Goal: Information Seeking & Learning: Learn about a topic

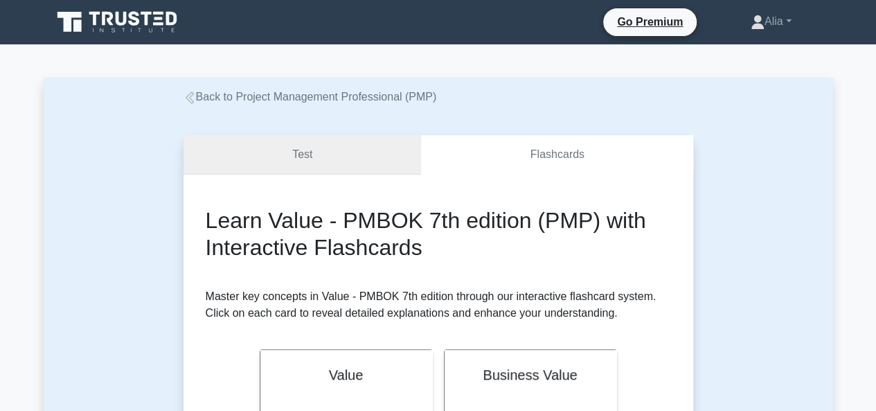
click at [328, 163] on link "Test" at bounding box center [303, 154] width 238 height 39
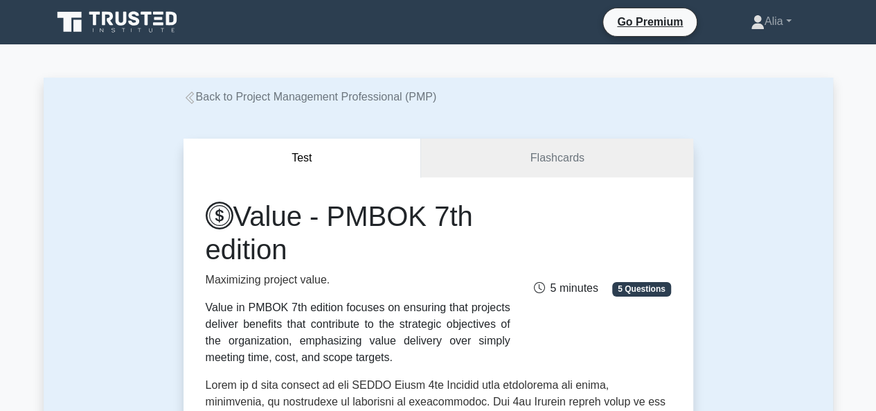
click at [186, 100] on icon at bounding box center [190, 97] width 12 height 12
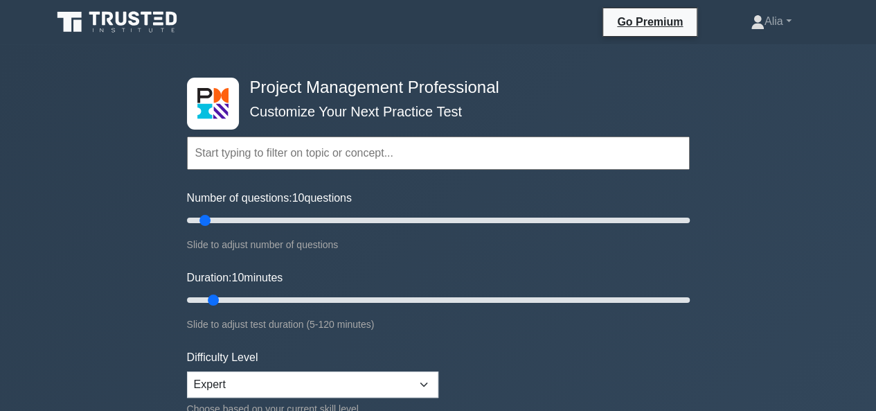
click at [285, 156] on input "text" at bounding box center [438, 152] width 503 height 33
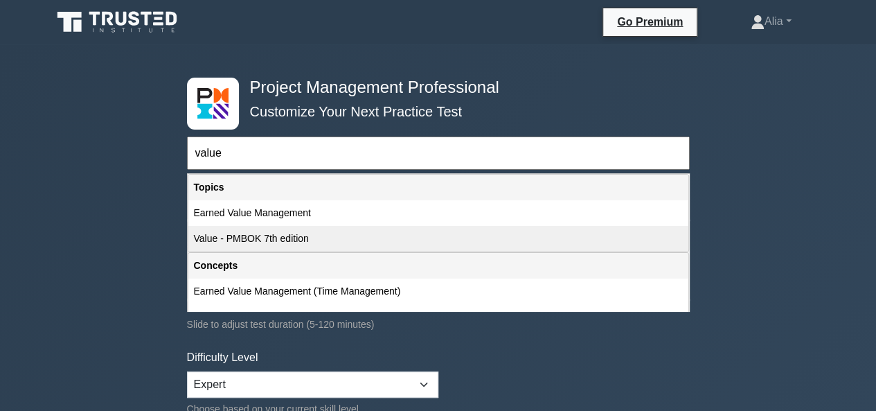
click at [211, 240] on div "Value - PMBOK 7th edition" at bounding box center [438, 239] width 500 height 26
type input "Value - PMBOK 7th edition"
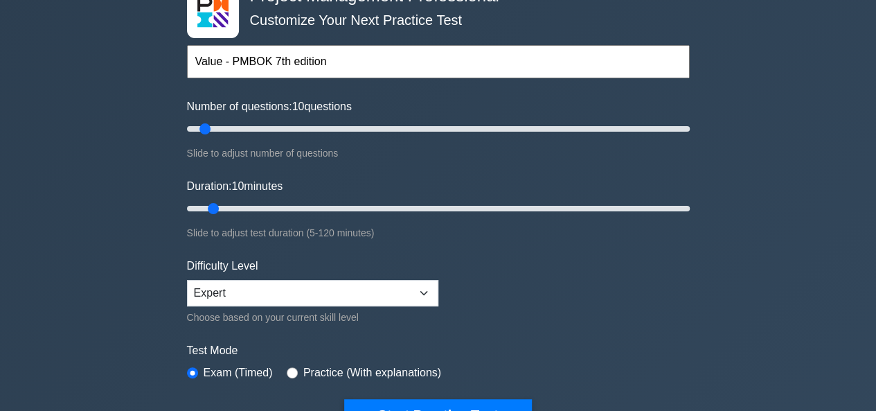
scroll to position [256, 0]
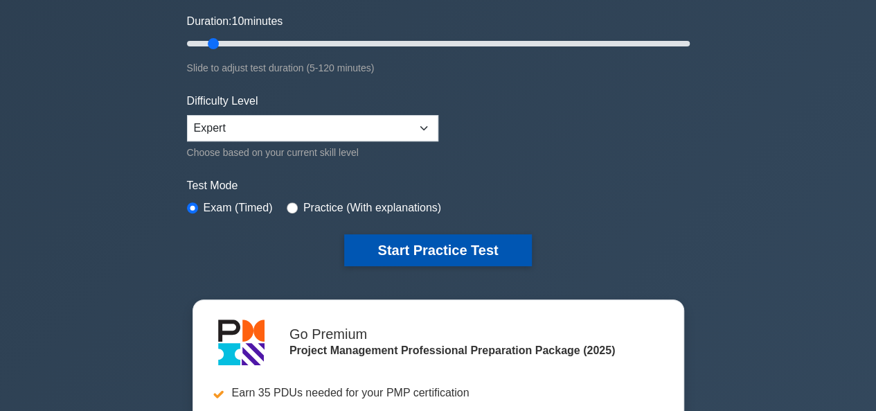
click at [470, 247] on button "Start Practice Test" at bounding box center [437, 250] width 187 height 32
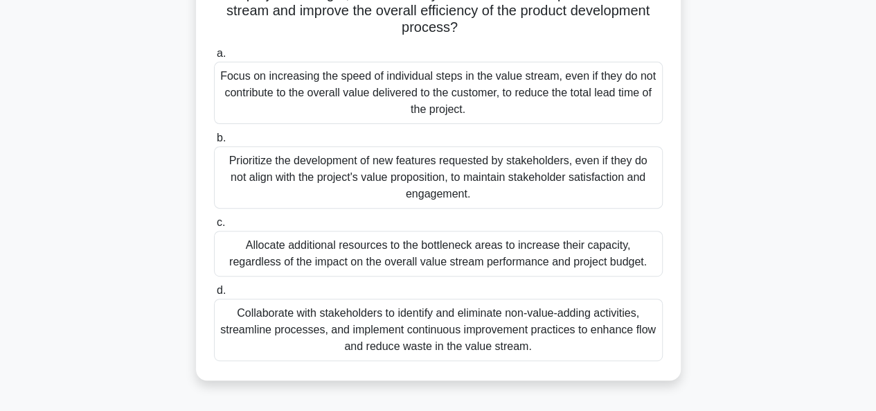
scroll to position [202, 0]
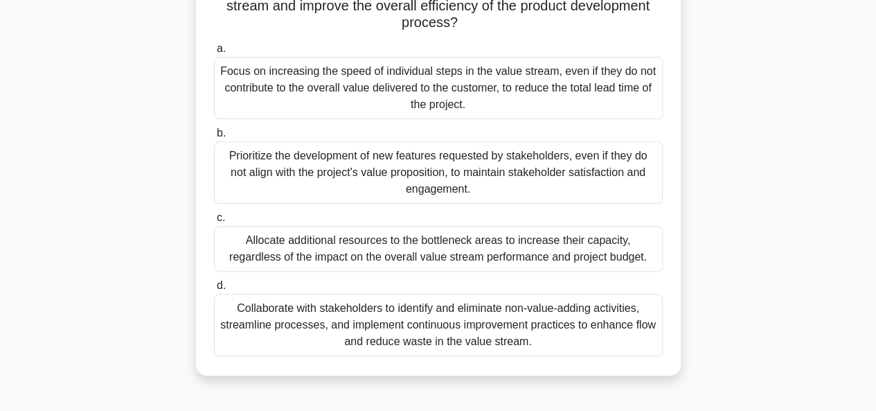
click at [445, 322] on div "Collaborate with stakeholders to identify and eliminate non-value-adding activi…" at bounding box center [438, 325] width 449 height 62
click at [214, 290] on input "d. Collaborate with stakeholders to identify and eliminate non-value-adding act…" at bounding box center [214, 285] width 0 height 9
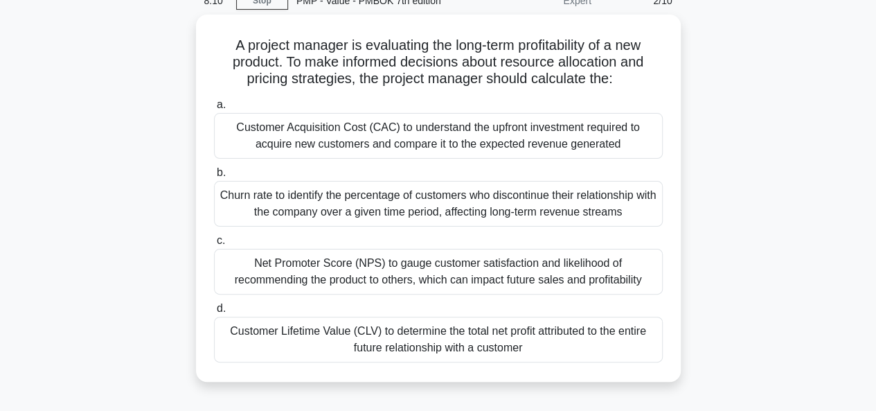
scroll to position [55, 0]
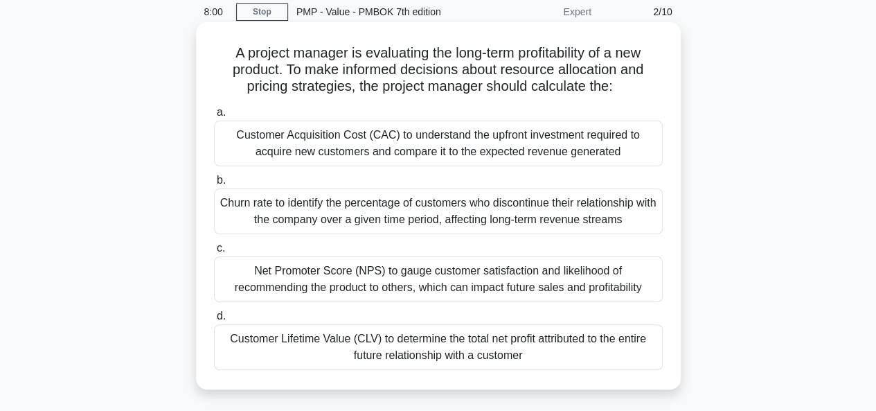
click at [422, 274] on div "Net Promoter Score (NPS) to gauge customer satisfaction and likelihood of recom…" at bounding box center [438, 279] width 449 height 46
click at [214, 253] on input "c. Net Promoter Score (NPS) to gauge customer satisfaction and likelihood of re…" at bounding box center [214, 248] width 0 height 9
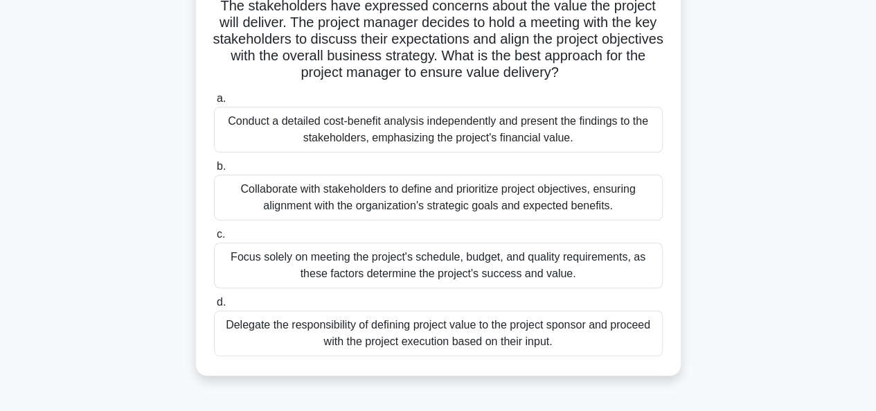
scroll to position [114, 0]
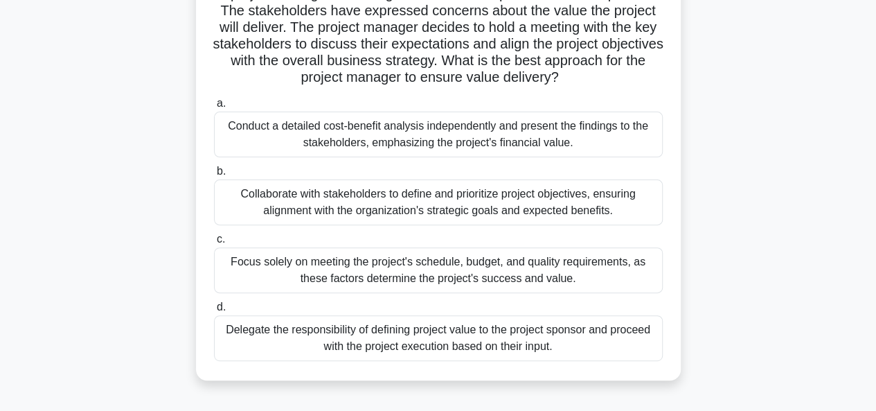
click at [425, 207] on div "Collaborate with stakeholders to define and prioritize project objectives, ensu…" at bounding box center [438, 202] width 449 height 46
click at [214, 176] on input "b. Collaborate with stakeholders to define and prioritize project objectives, e…" at bounding box center [214, 171] width 0 height 9
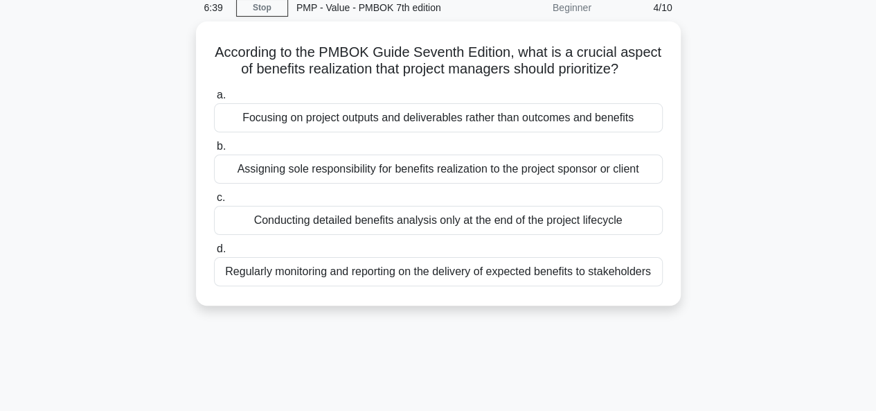
scroll to position [60, 0]
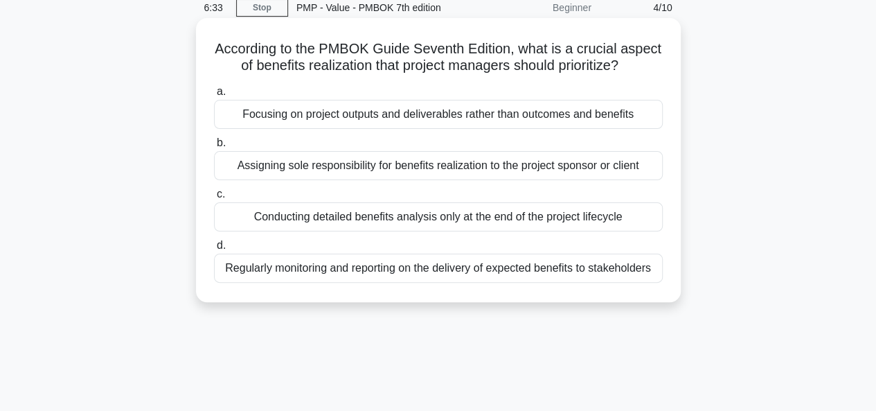
click at [392, 283] on div "Regularly monitoring and reporting on the delivery of expected benefits to stak…" at bounding box center [438, 268] width 449 height 29
click at [214, 250] on input "d. Regularly monitoring and reporting on the delivery of expected benefits to s…" at bounding box center [214, 245] width 0 height 9
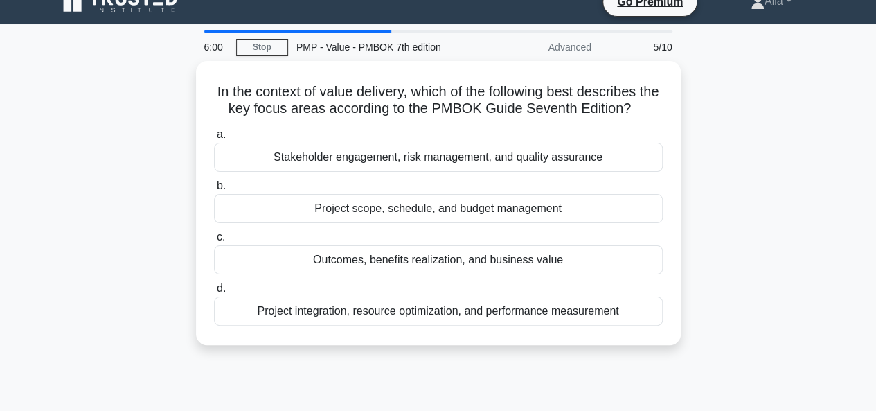
scroll to position [0, 0]
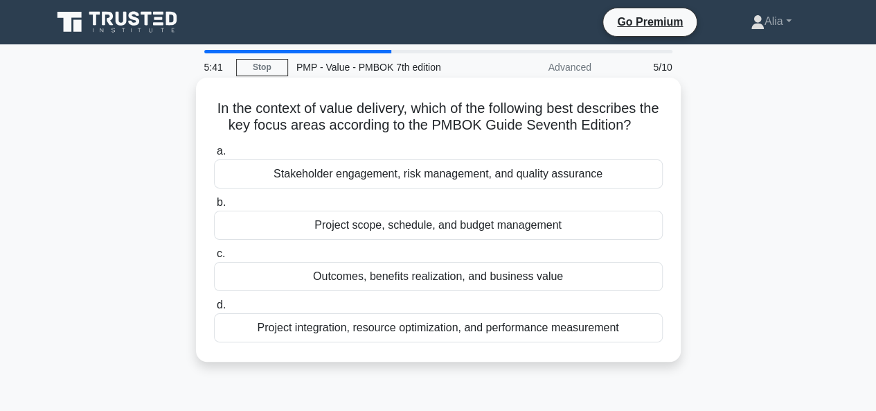
click at [375, 278] on div "Outcomes, benefits realization, and business value" at bounding box center [438, 276] width 449 height 29
click at [214, 258] on input "c. Outcomes, benefits realization, and business value" at bounding box center [214, 253] width 0 height 9
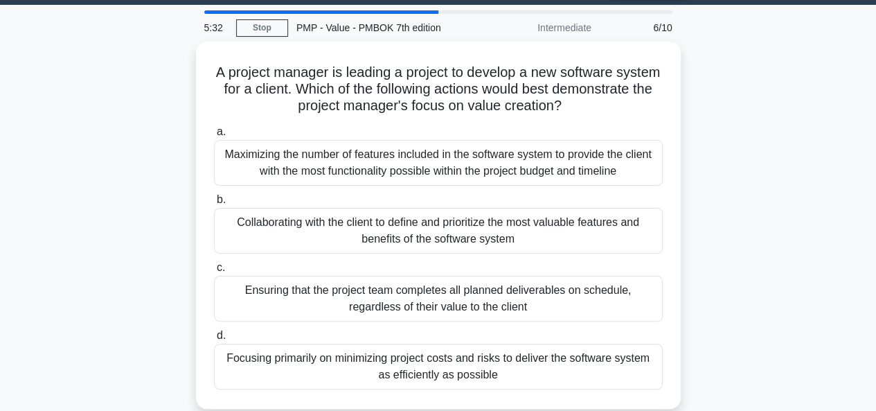
scroll to position [53, 0]
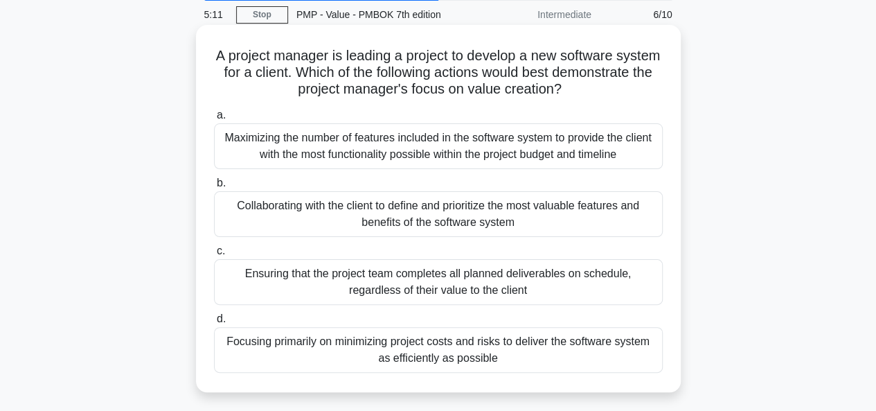
click at [409, 217] on div "Collaborating with the client to define and prioritize the most valuable featur…" at bounding box center [438, 214] width 449 height 46
click at [214, 188] on input "b. Collaborating with the client to define and prioritize the most valuable fea…" at bounding box center [214, 183] width 0 height 9
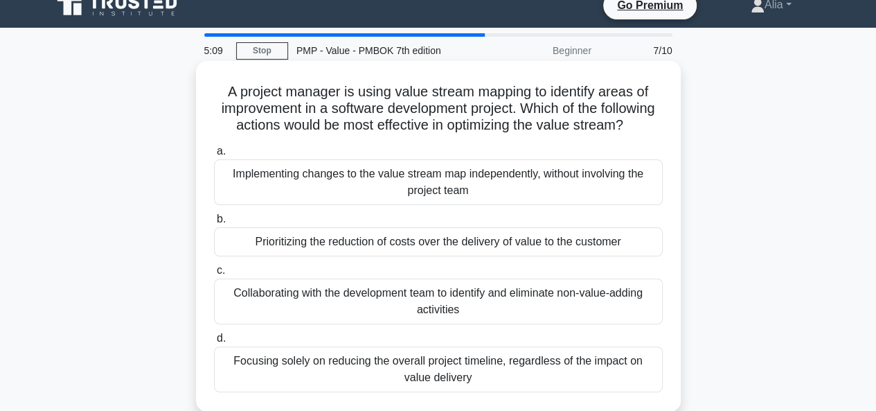
scroll to position [18, 0]
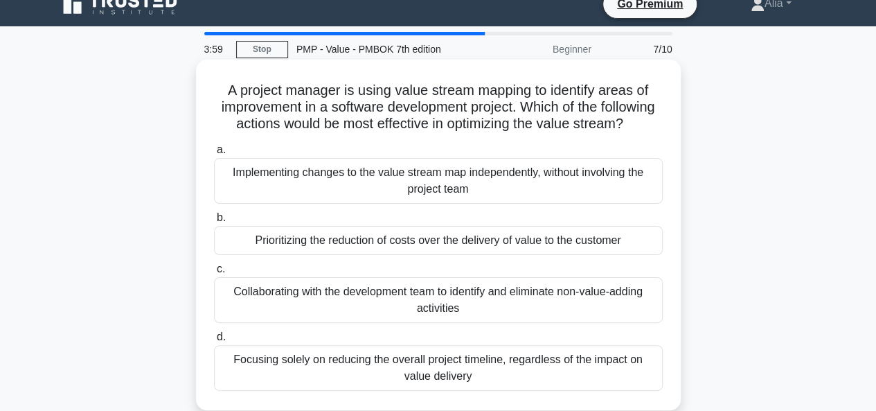
click at [501, 321] on div "Collaborating with the development team to identify and eliminate non-value-add…" at bounding box center [438, 300] width 449 height 46
click at [214, 274] on input "c. Collaborating with the development team to identify and eliminate non-value-…" at bounding box center [214, 269] width 0 height 9
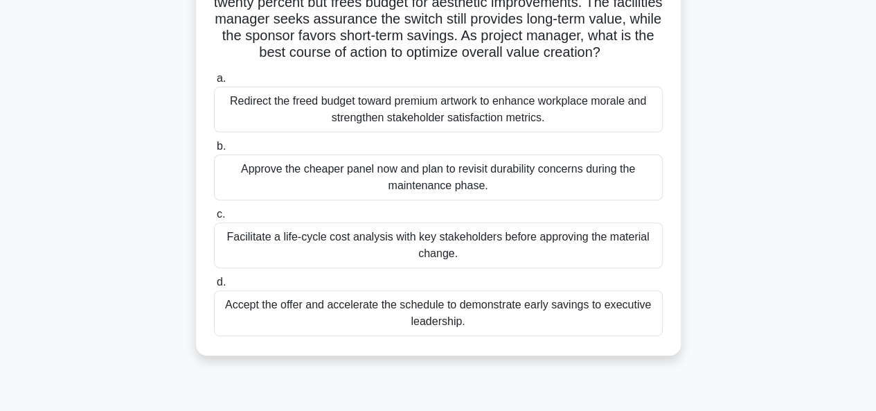
scroll to position [148, 0]
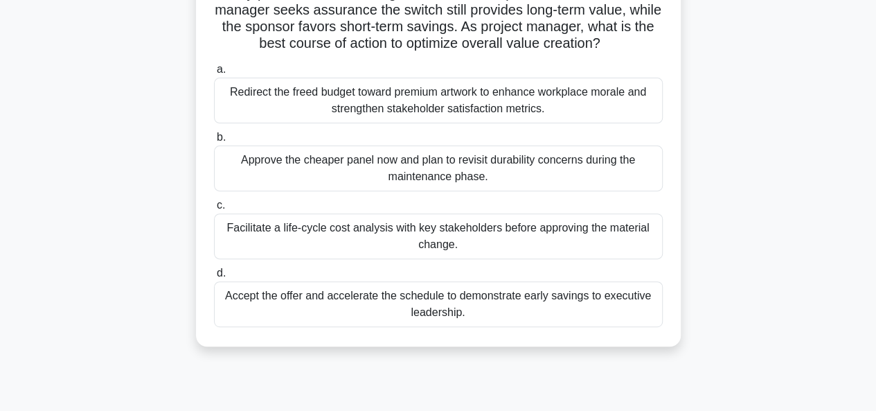
click at [350, 238] on div "Facilitate a life-cycle cost analysis with key stakeholders before approving th…" at bounding box center [438, 236] width 449 height 46
click at [214, 210] on input "c. Facilitate a life-cycle cost analysis with key stakeholders before approving…" at bounding box center [214, 205] width 0 height 9
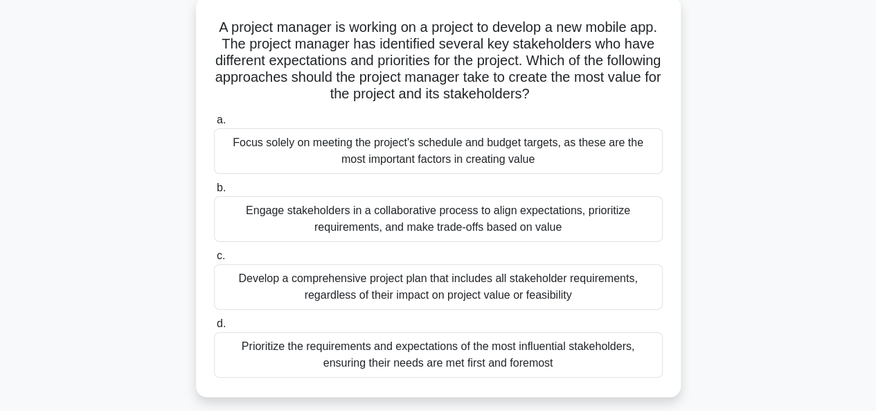
scroll to position [0, 0]
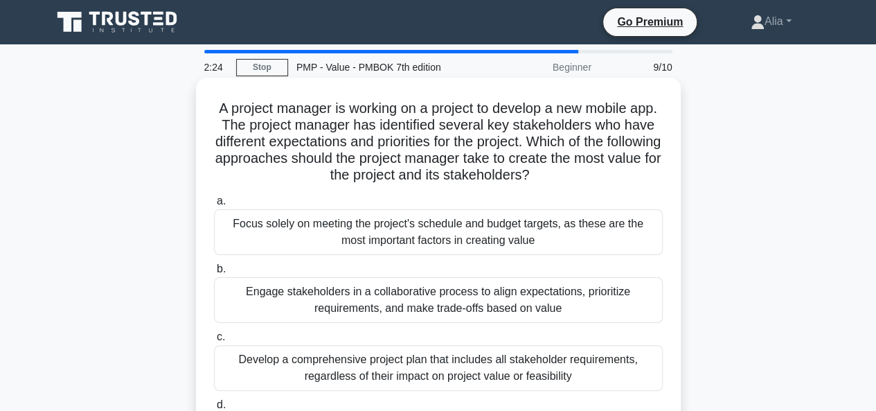
click at [438, 296] on div "Engage stakeholders in a collaborative process to align expectations, prioritiz…" at bounding box center [438, 300] width 449 height 46
click at [214, 274] on input "b. Engage stakeholders in a collaborative process to align expectations, priori…" at bounding box center [214, 269] width 0 height 9
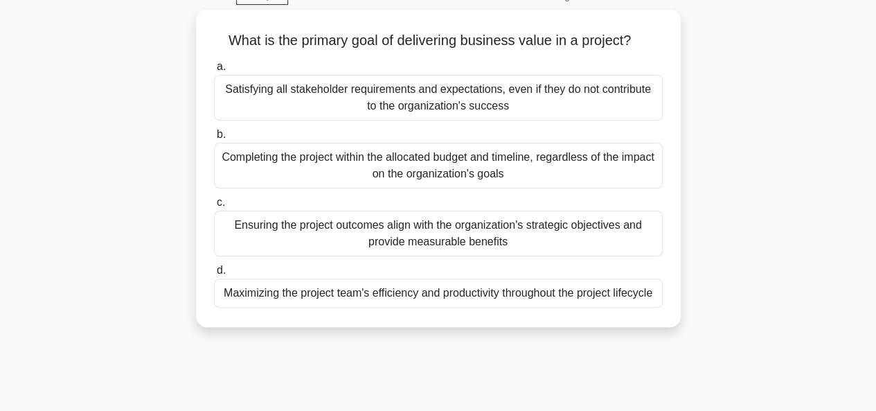
scroll to position [72, 0]
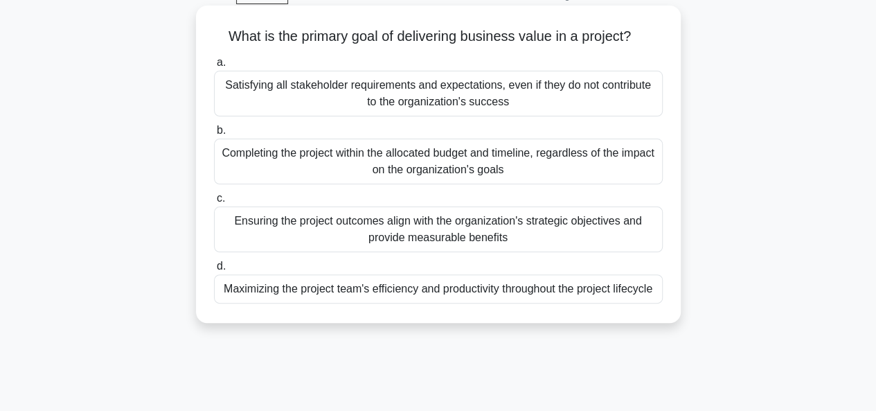
click at [425, 238] on div "Ensuring the project outcomes align with the organization's strategic objective…" at bounding box center [438, 229] width 449 height 46
click at [214, 203] on input "c. Ensuring the project outcomes align with the organization's strategic object…" at bounding box center [214, 198] width 0 height 9
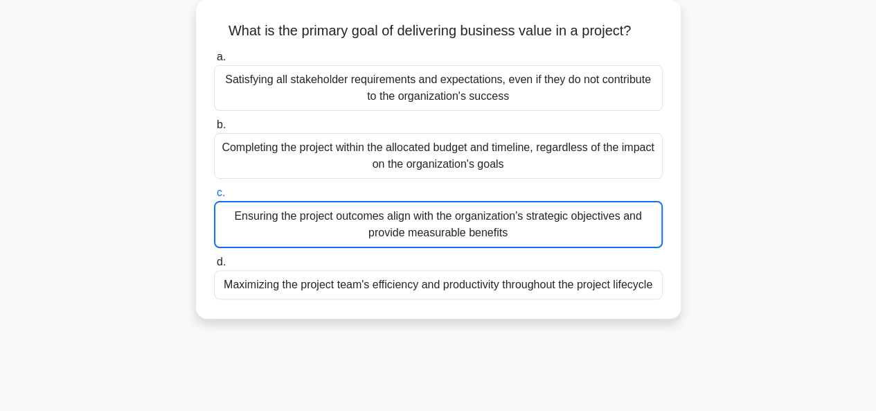
scroll to position [83, 0]
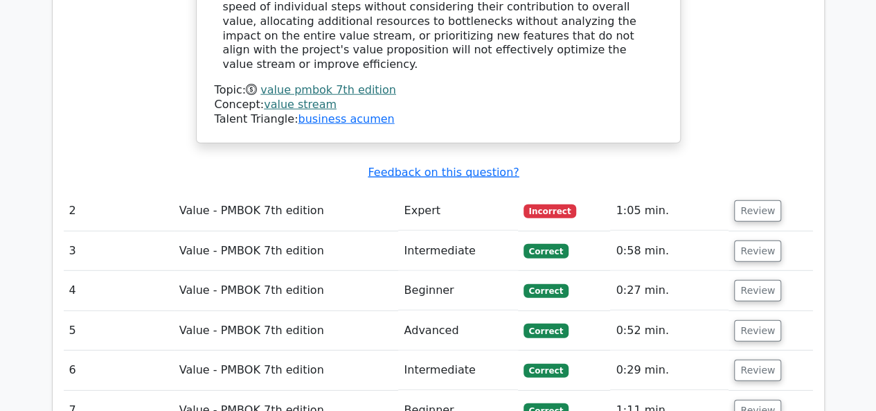
scroll to position [1739, 0]
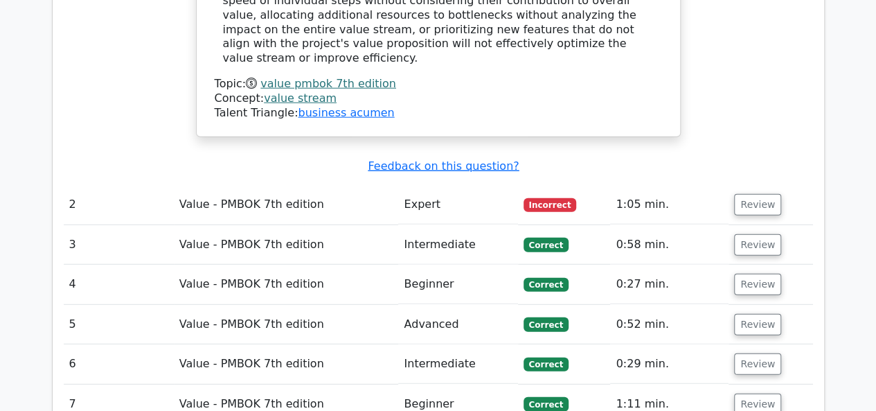
click at [434, 185] on td "Expert" at bounding box center [457, 204] width 119 height 39
click at [764, 194] on button "Review" at bounding box center [757, 204] width 47 height 21
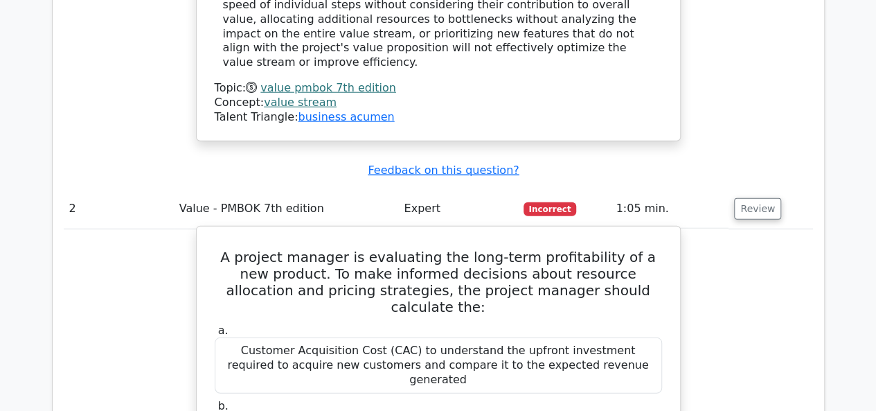
scroll to position [1723, 0]
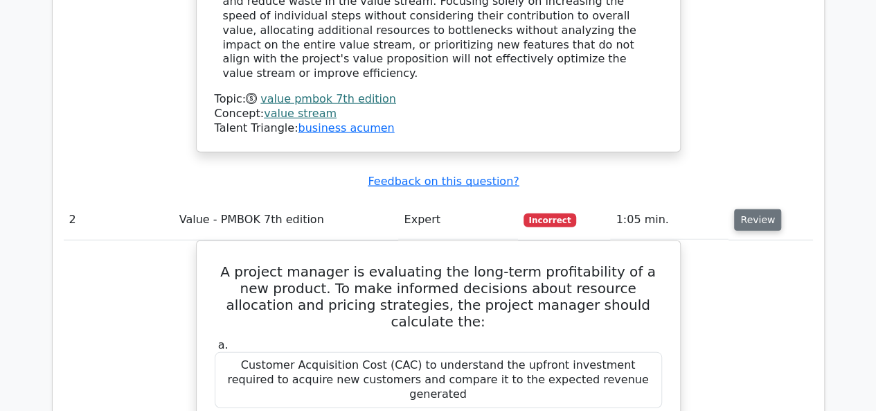
click at [759, 209] on button "Review" at bounding box center [757, 219] width 47 height 21
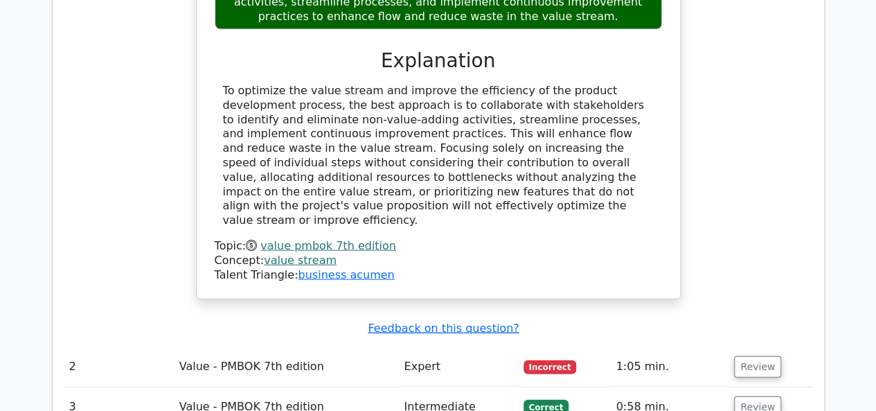
scroll to position [1561, 0]
